Goal: Information Seeking & Learning: Learn about a topic

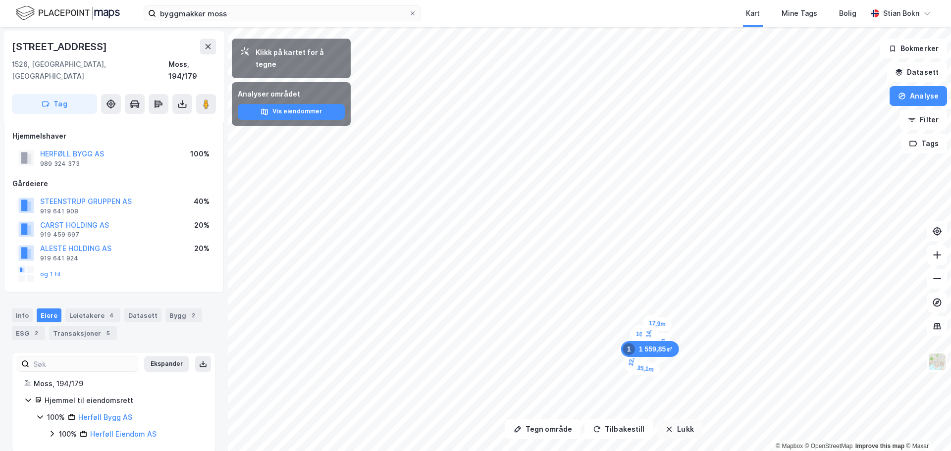
click at [675, 424] on button "Lukk" at bounding box center [679, 430] width 45 height 20
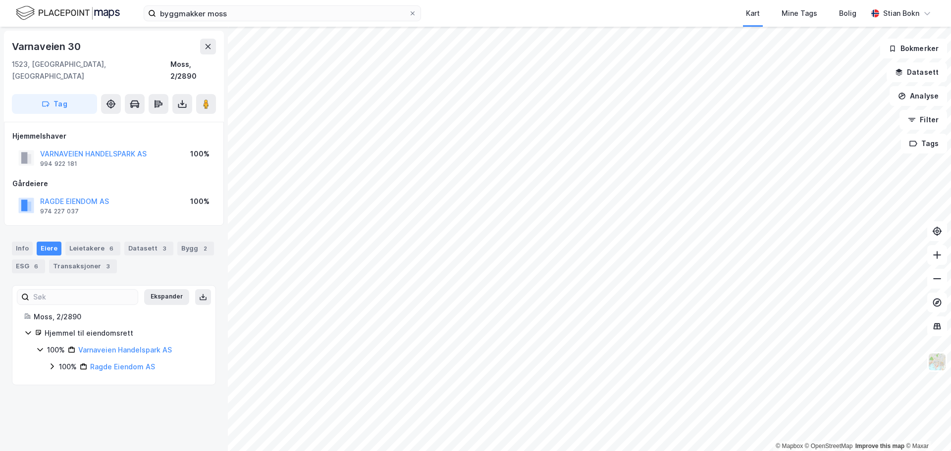
click at [819, 451] on html "byggmakker moss Kart Mine Tags Bolig [PERSON_NAME] © Mapbox © OpenStreetMap Imp…" at bounding box center [475, 225] width 951 height 451
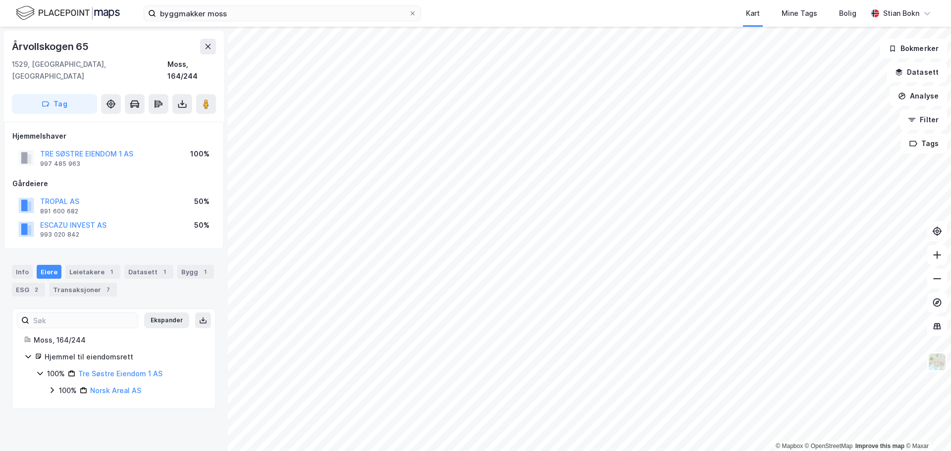
click at [52, 387] on icon at bounding box center [52, 391] width 8 height 8
click at [64, 403] on icon at bounding box center [64, 407] width 8 height 8
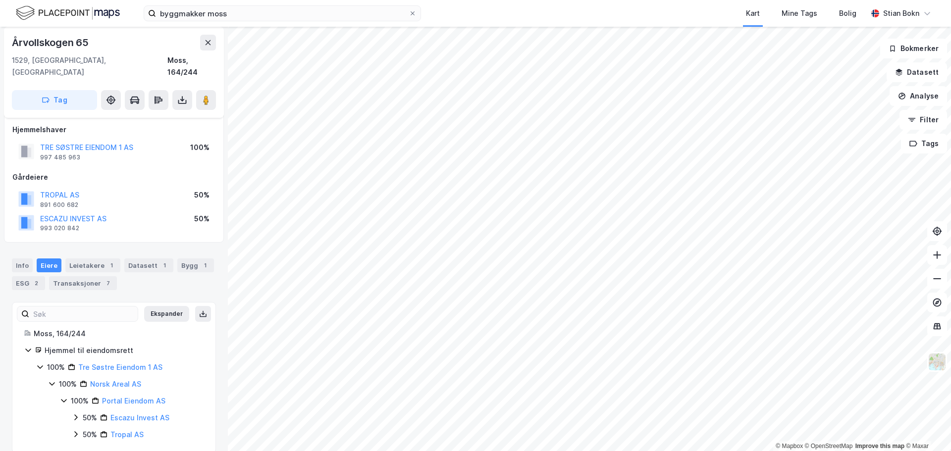
scroll to position [8, 0]
